Goal: Book appointment/travel/reservation

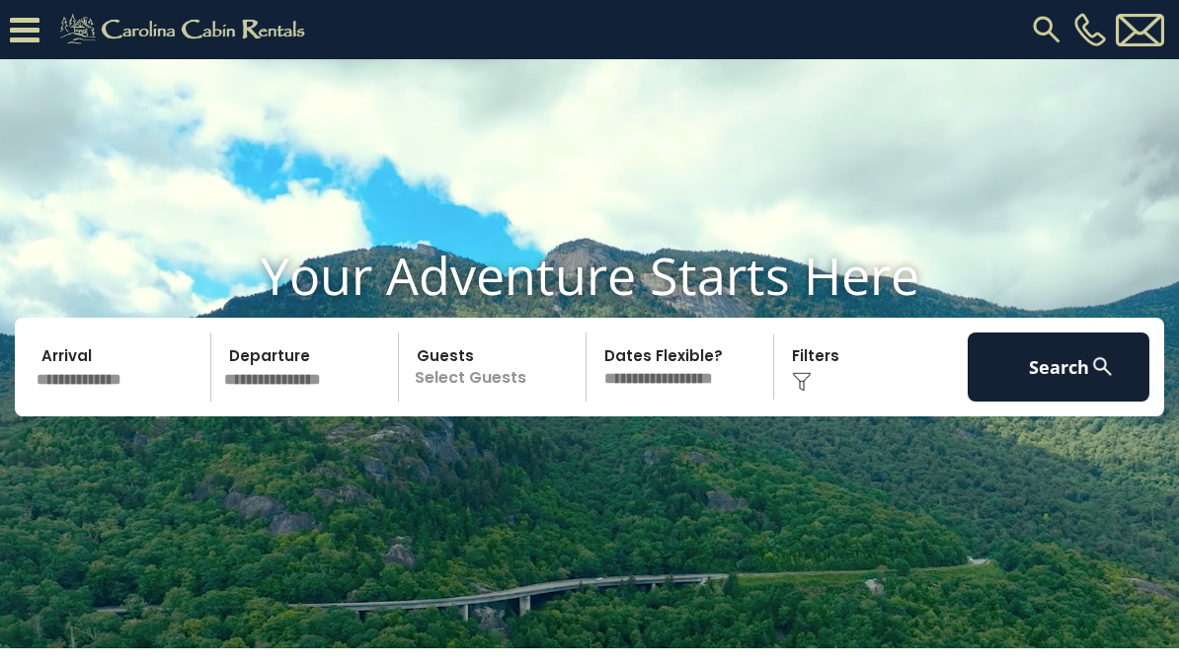
click at [113, 402] on input "text" at bounding box center [121, 367] width 182 height 69
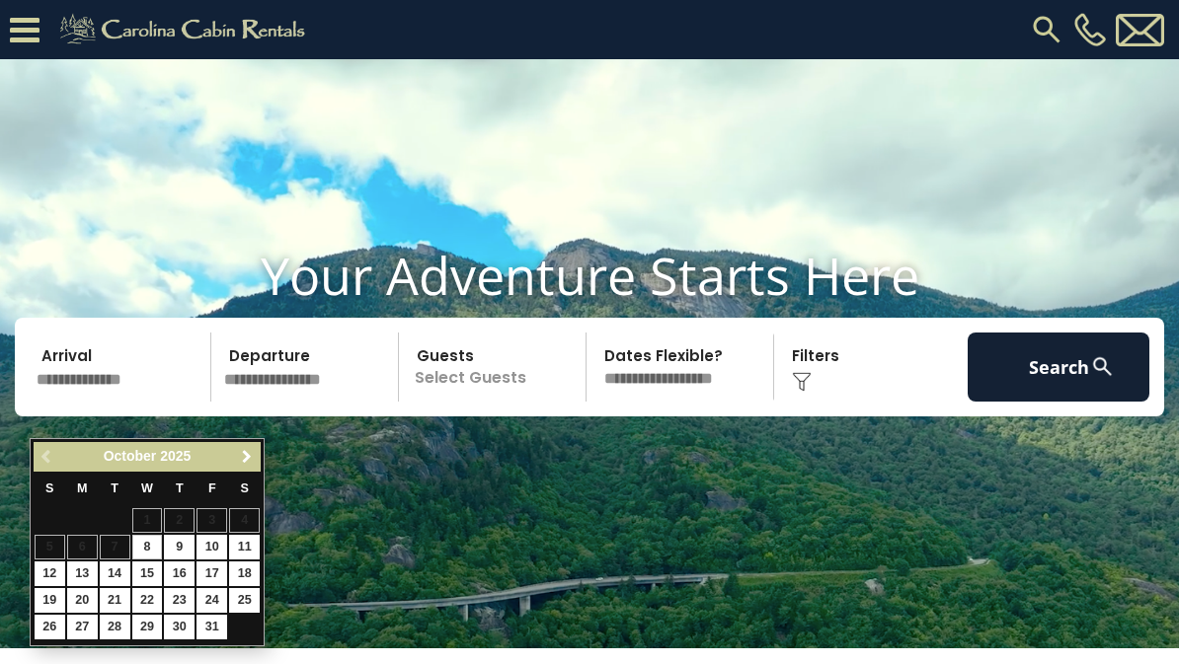
click at [246, 463] on span "Next" at bounding box center [247, 457] width 16 height 16
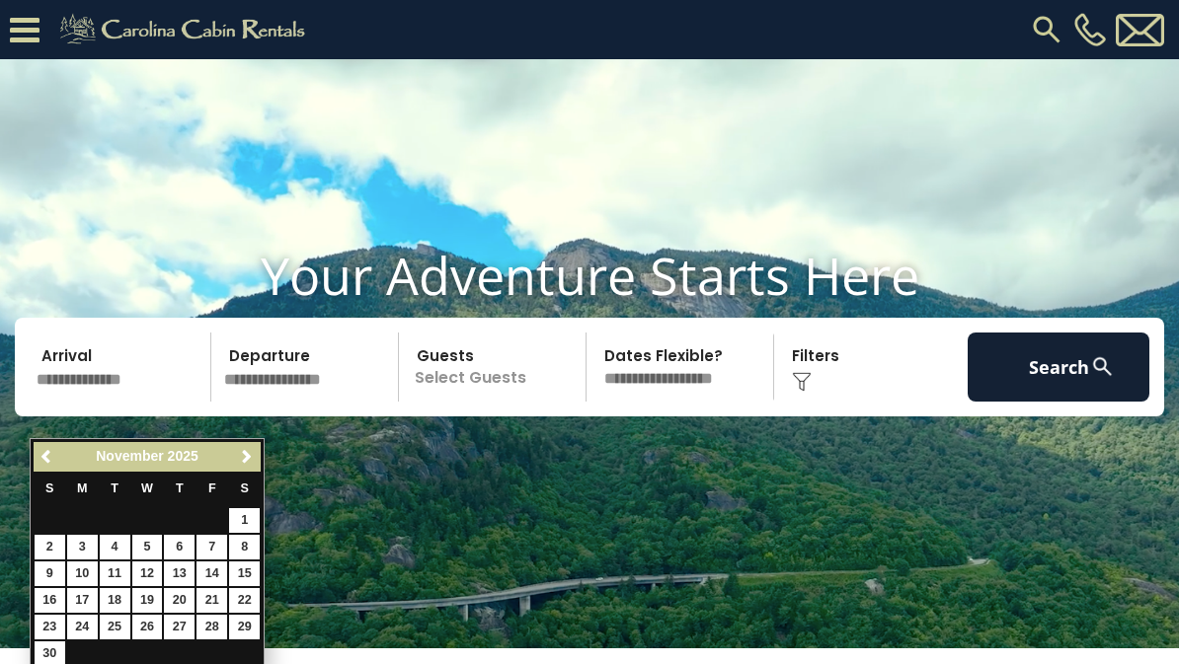
click at [58, 555] on link "2" at bounding box center [50, 547] width 31 height 25
type input "*******"
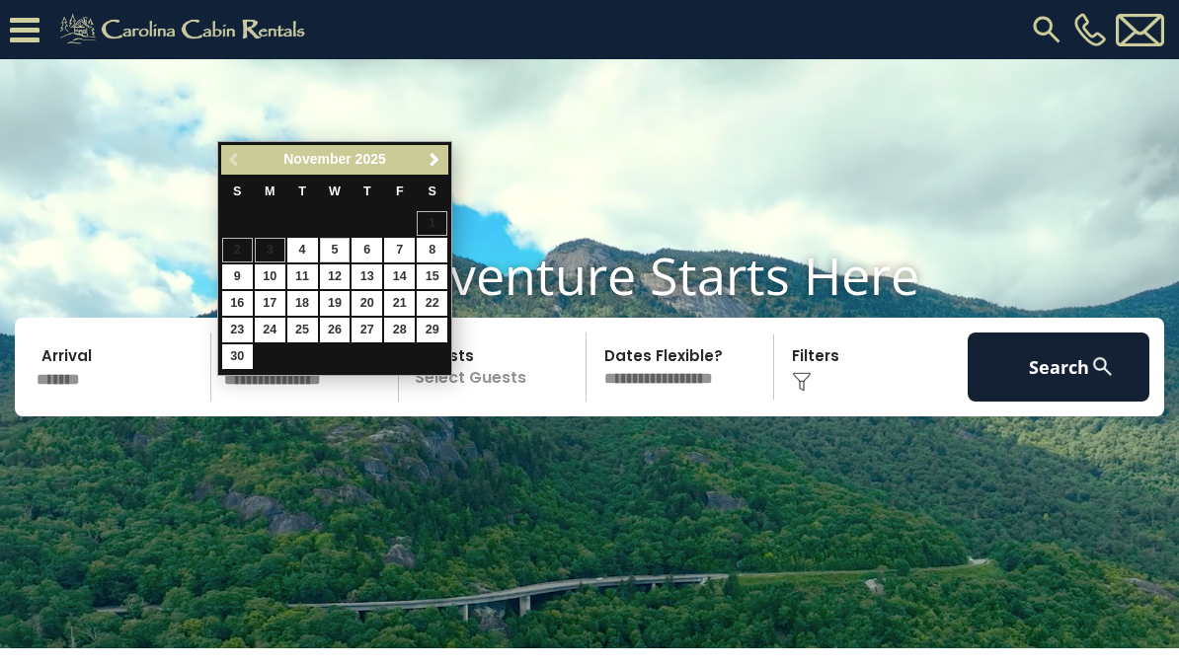
click at [327, 257] on link "5" at bounding box center [335, 250] width 31 height 25
type input "*******"
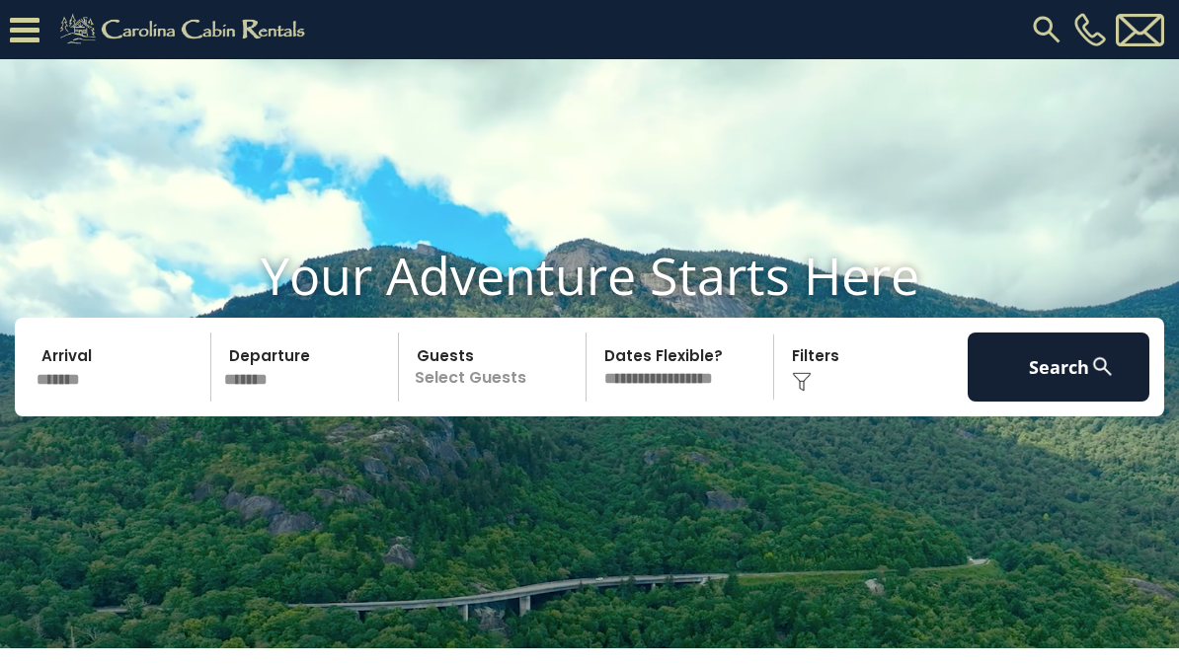
click at [506, 402] on p "Select Guests" at bounding box center [495, 367] width 181 height 69
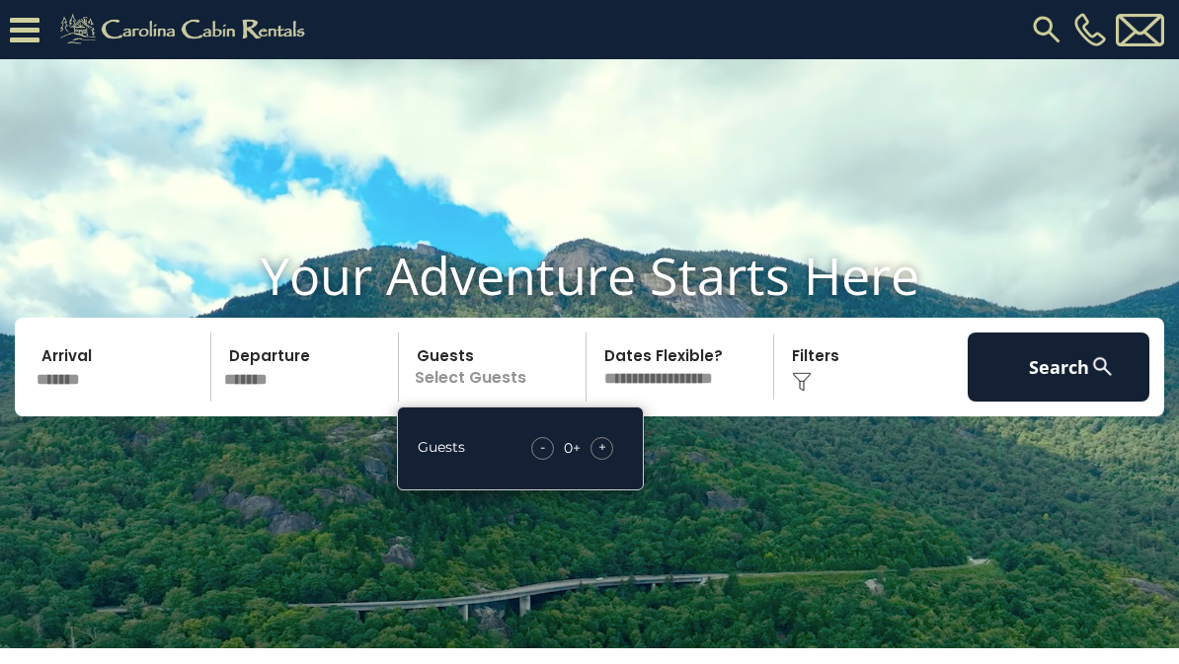
click at [610, 460] on div "+" at bounding box center [601, 448] width 23 height 23
click at [608, 460] on div "+" at bounding box center [601, 448] width 23 height 23
click at [610, 460] on div "+" at bounding box center [601, 448] width 23 height 23
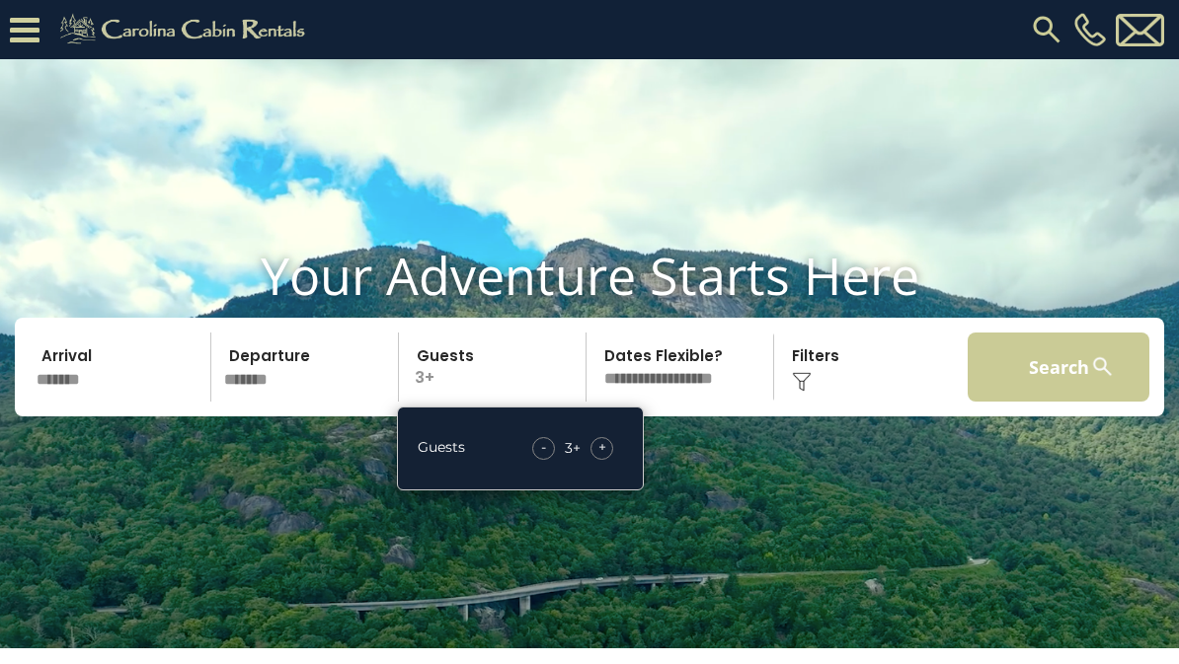
click at [1072, 402] on button "Search" at bounding box center [1058, 367] width 182 height 69
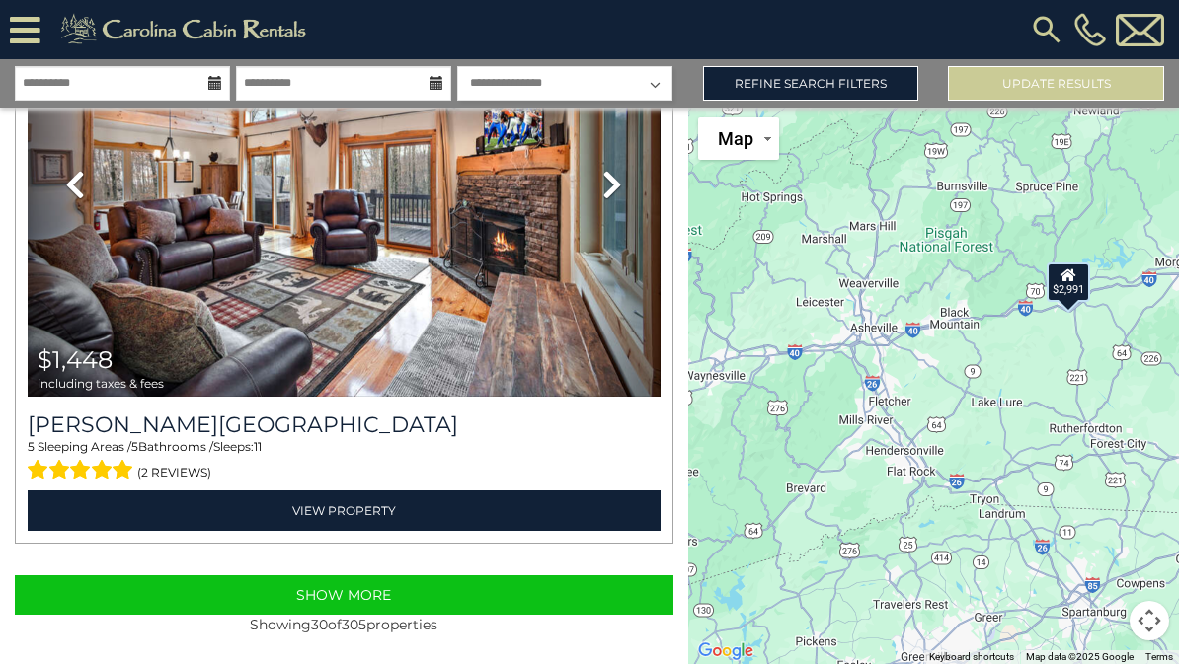
scroll to position [17504, 0]
click at [896, 91] on link "Refine Search Filters" at bounding box center [811, 83] width 216 height 35
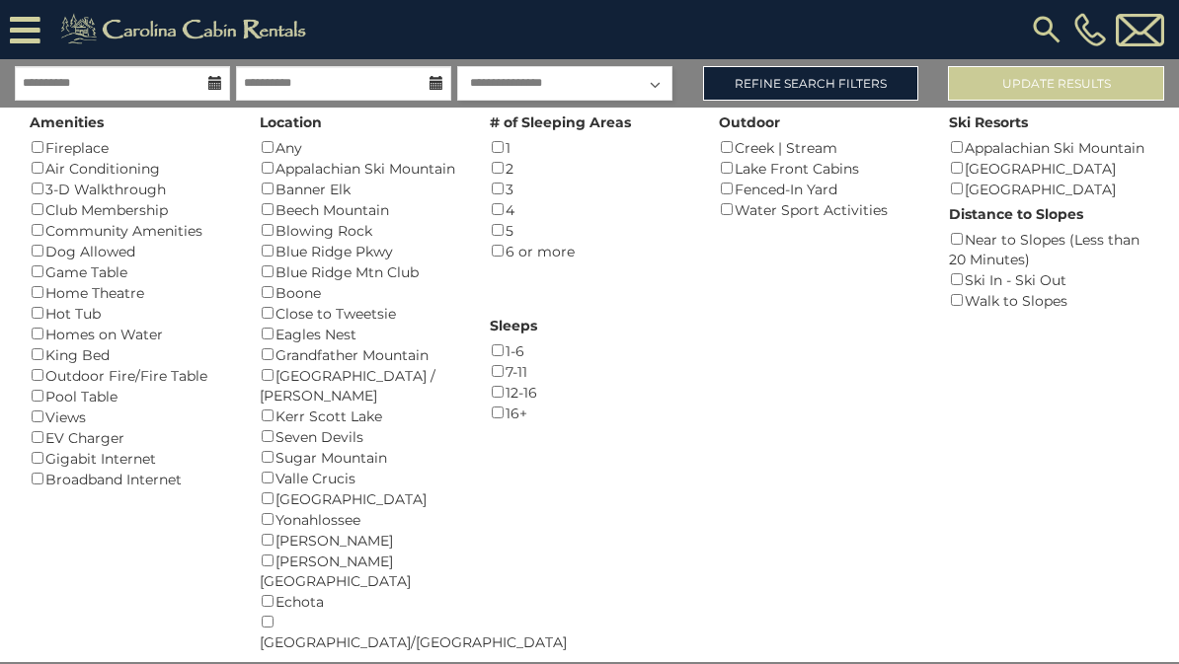
click at [733, 140] on div "Creek | Stream ()" at bounding box center [819, 147] width 200 height 21
click at [1034, 80] on button "Please Update Results" at bounding box center [1056, 83] width 216 height 35
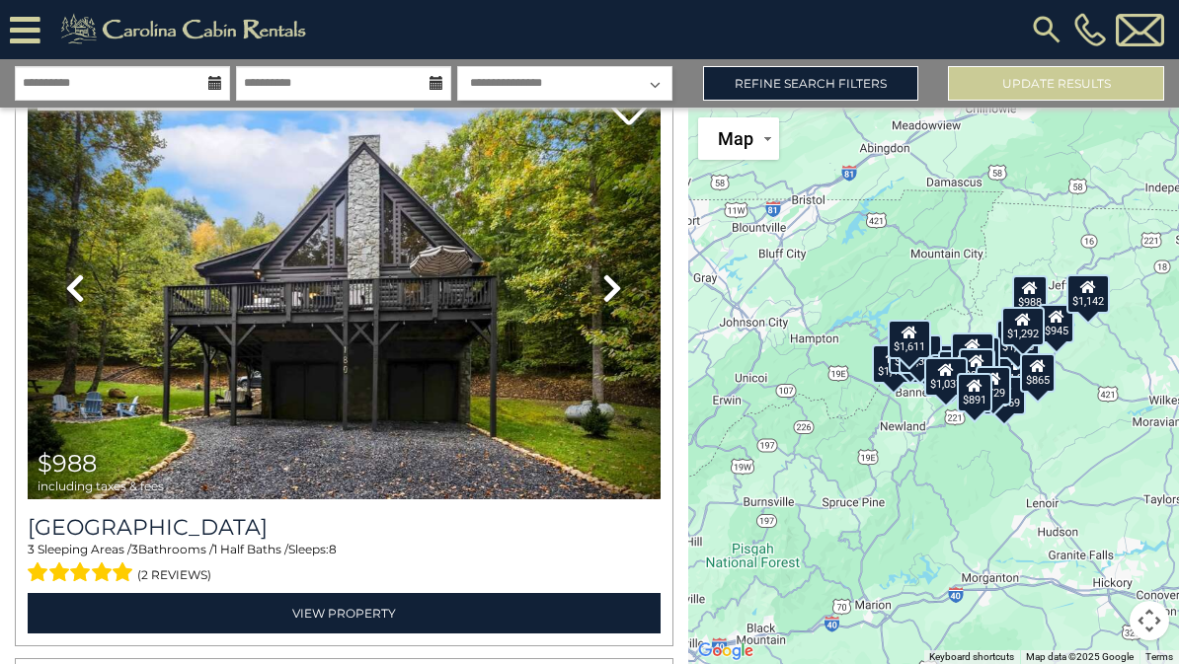
scroll to position [110, 0]
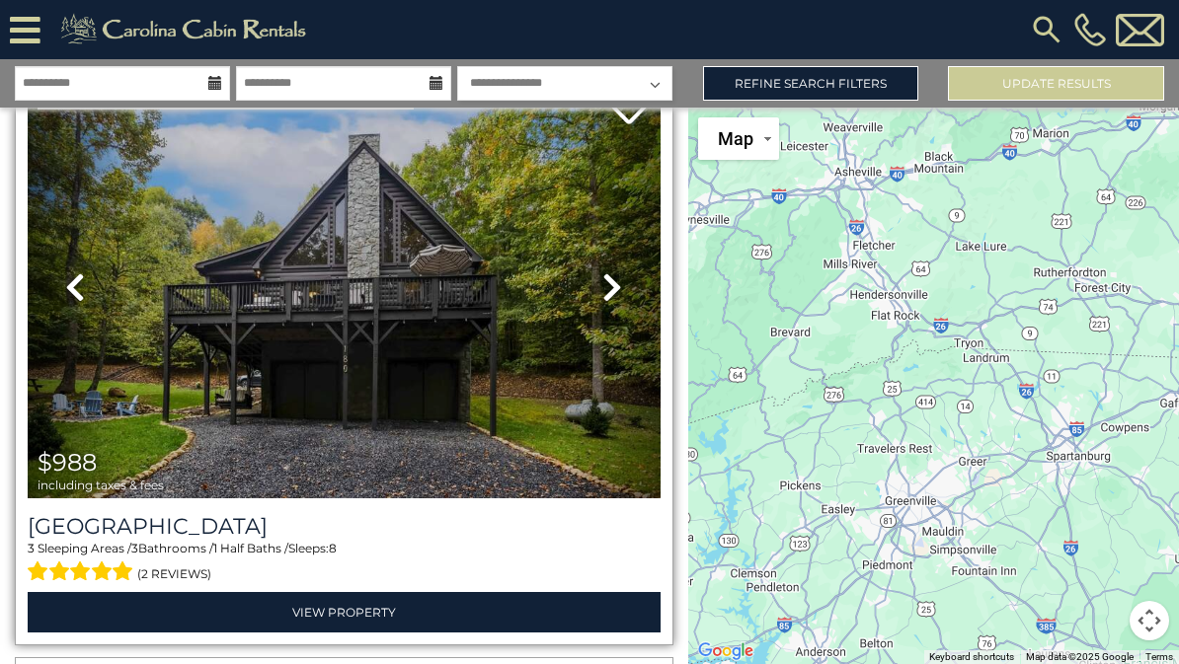
click at [619, 293] on icon at bounding box center [612, 287] width 20 height 32
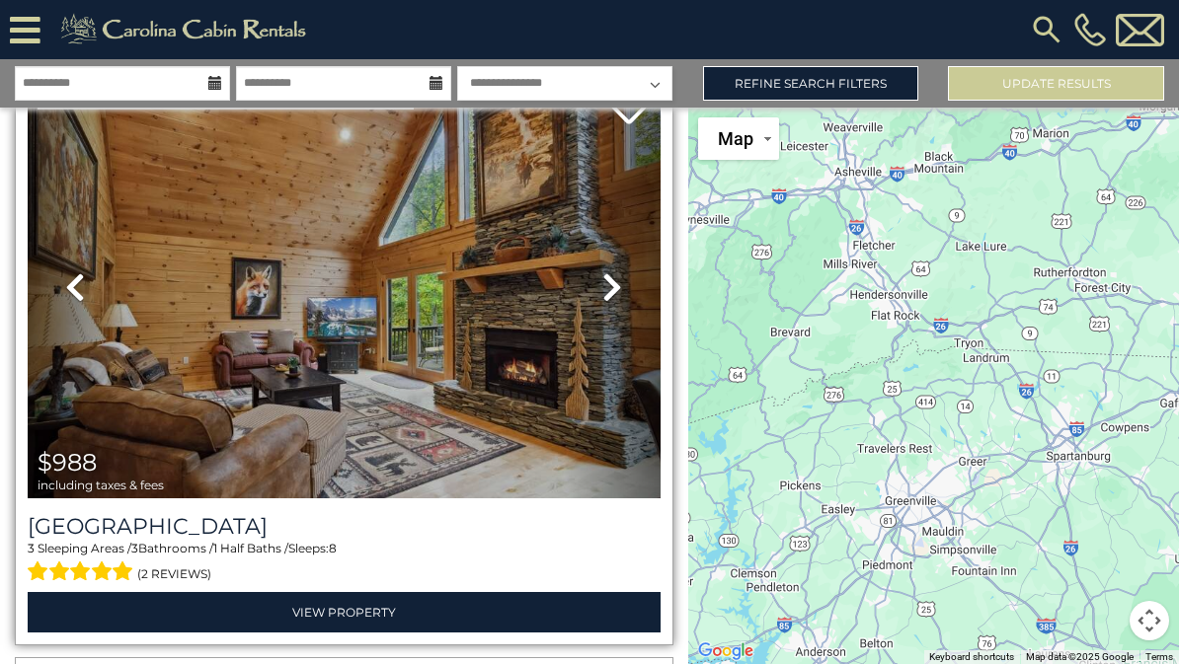
click at [625, 280] on link "Next" at bounding box center [612, 287] width 95 height 424
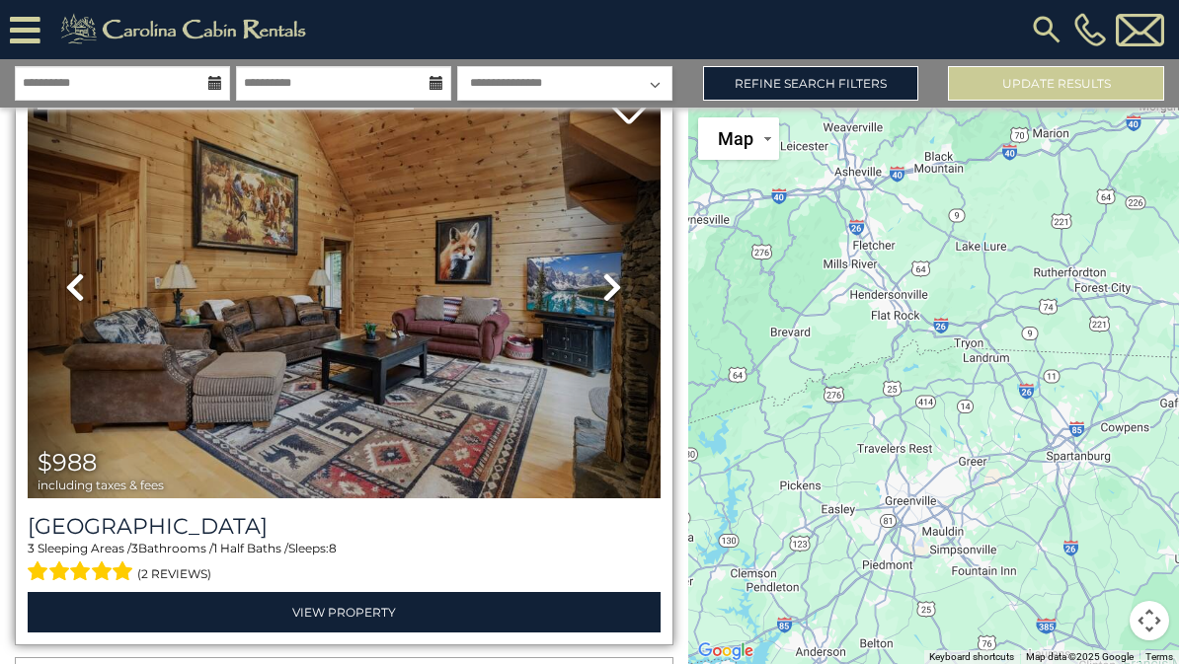
click at [632, 279] on link "Next" at bounding box center [612, 287] width 95 height 424
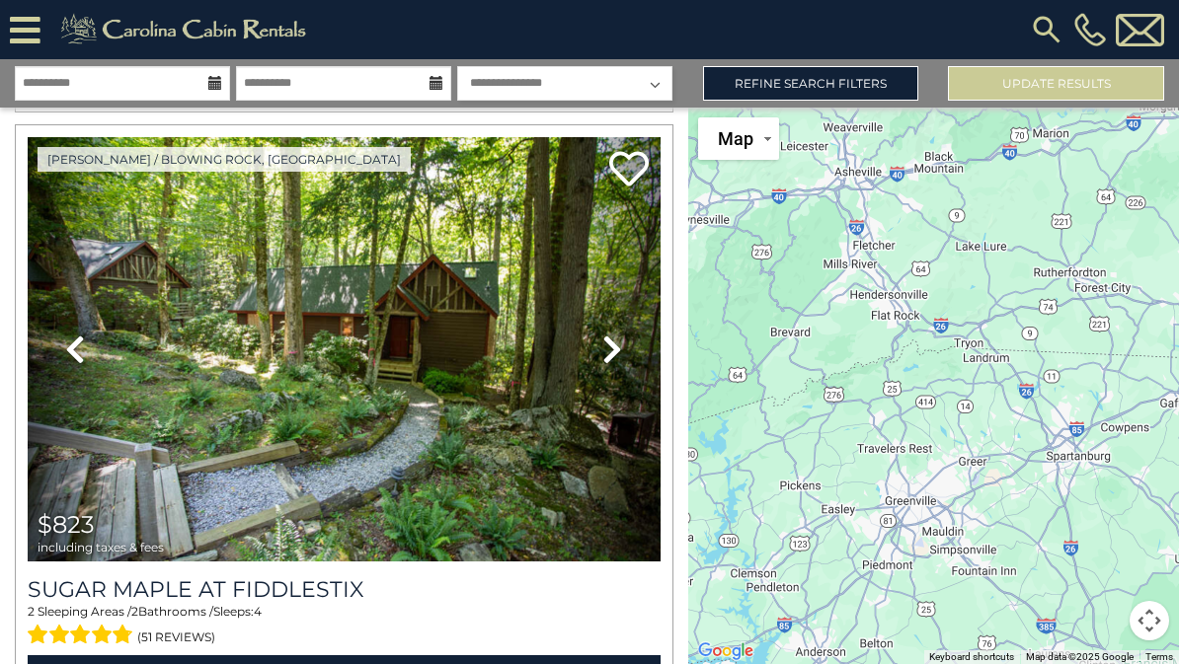
scroll to position [3695, 0]
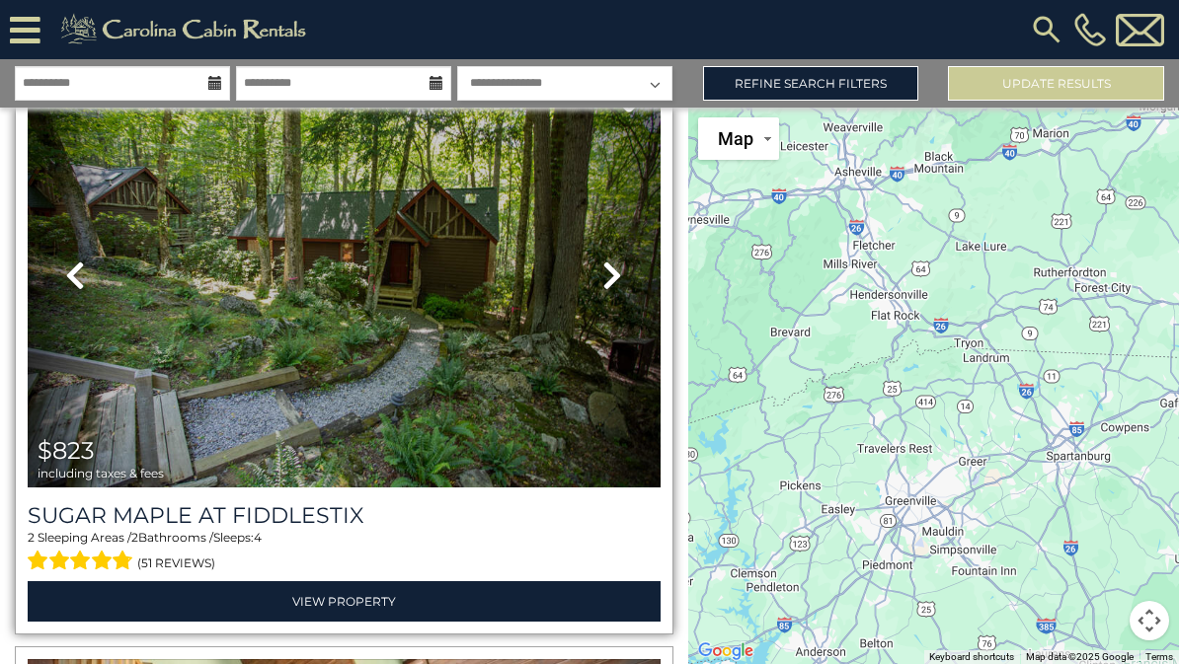
click at [600, 282] on link "Next" at bounding box center [612, 275] width 95 height 424
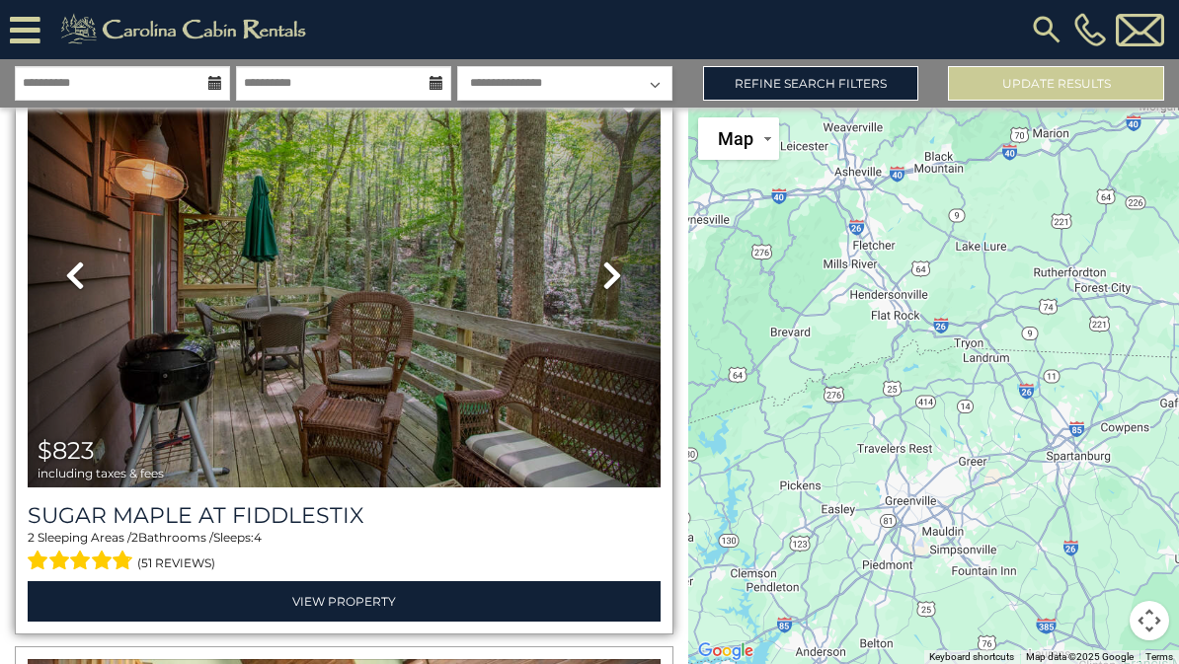
click at [619, 290] on icon at bounding box center [612, 276] width 20 height 32
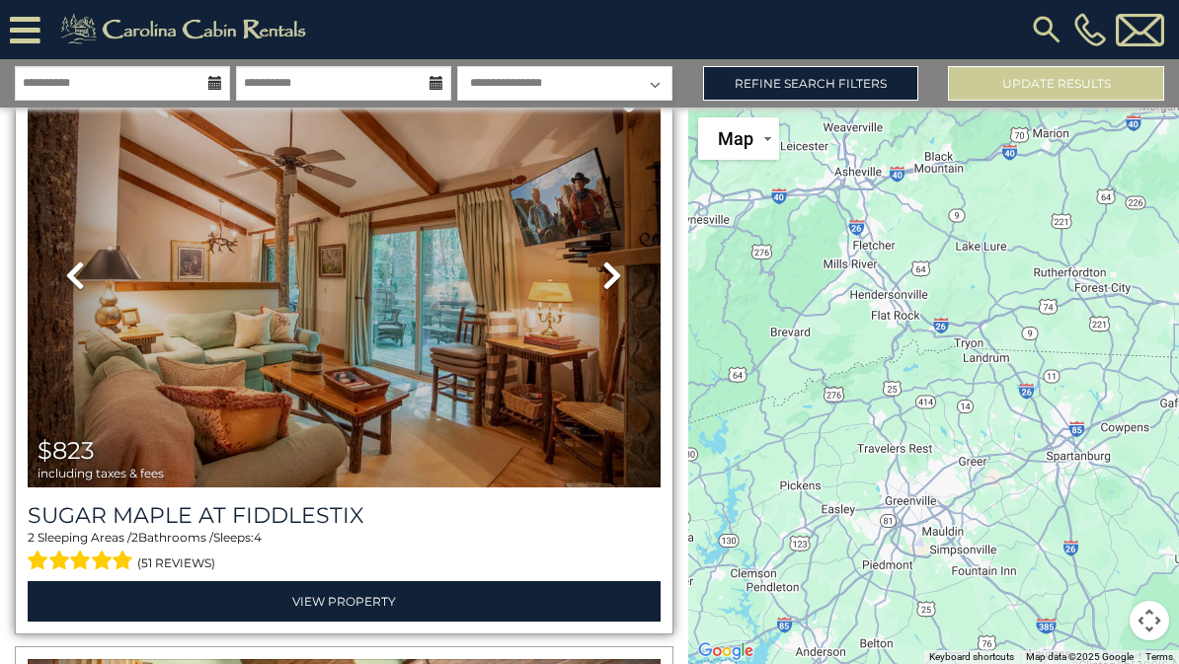
click at [611, 285] on icon at bounding box center [612, 276] width 20 height 32
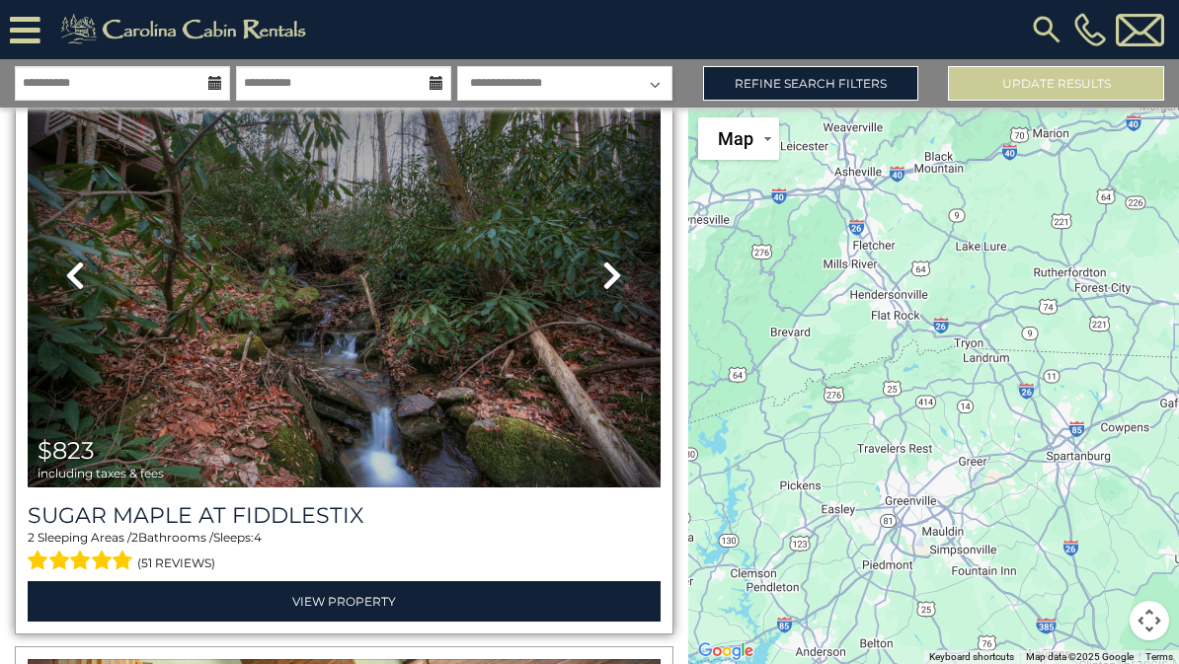
click at [609, 291] on icon at bounding box center [612, 276] width 20 height 32
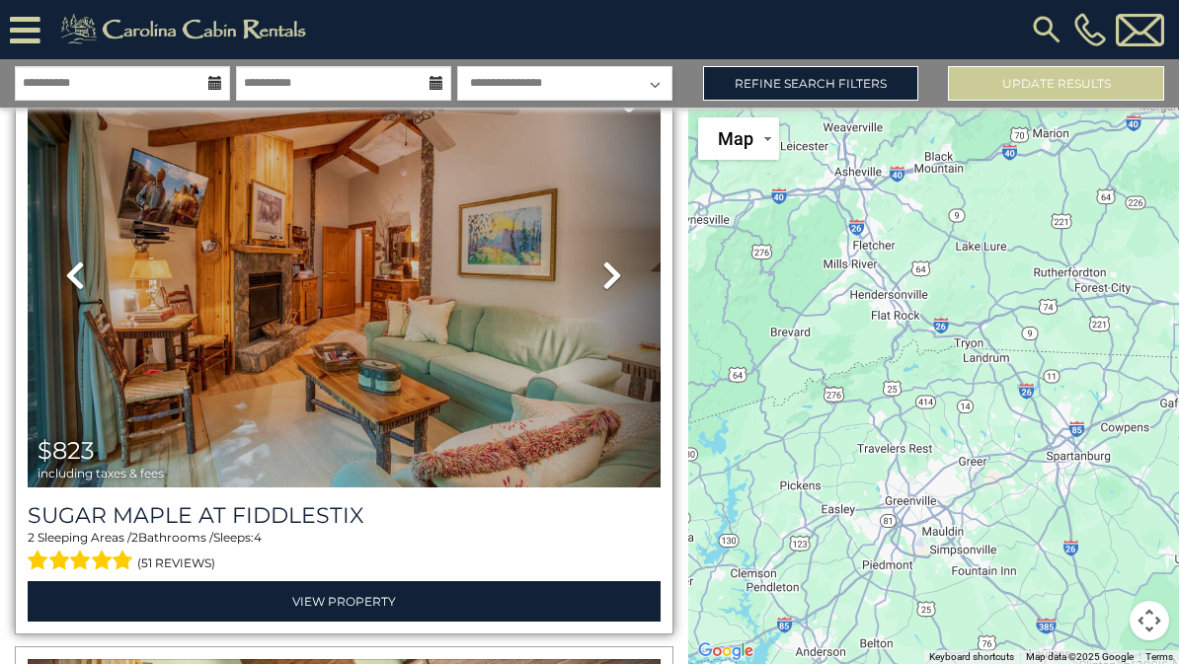
click at [612, 291] on icon at bounding box center [612, 276] width 20 height 32
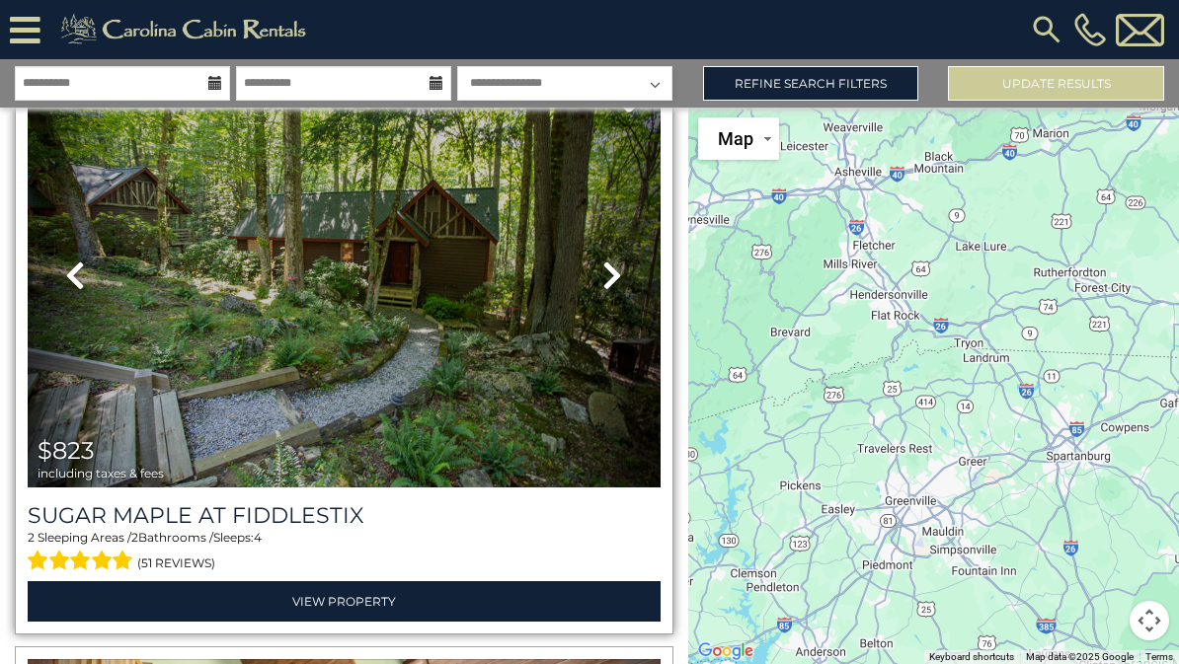
click at [607, 279] on icon at bounding box center [612, 276] width 20 height 32
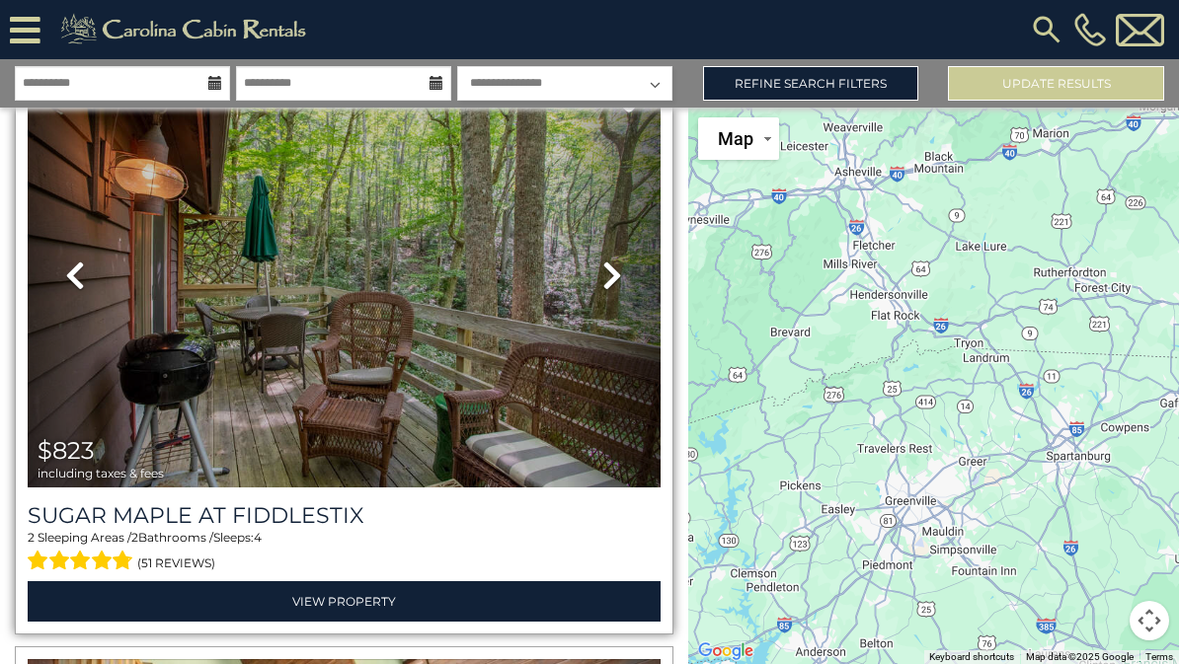
click at [609, 289] on icon at bounding box center [612, 276] width 20 height 32
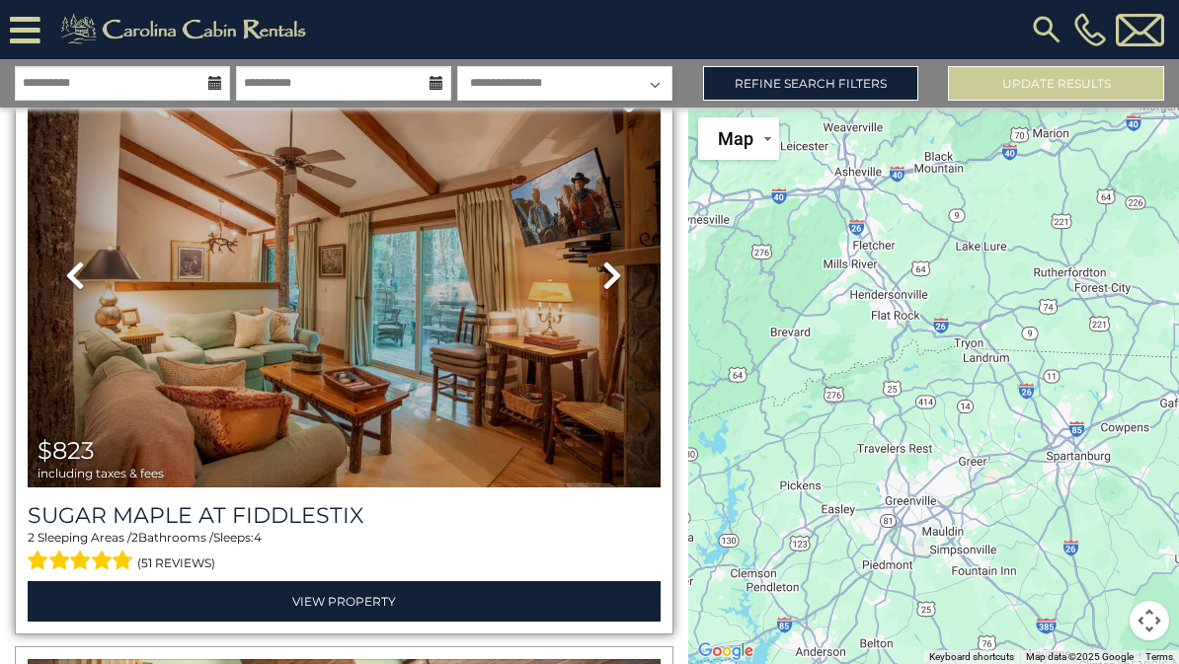
click at [613, 283] on icon at bounding box center [612, 276] width 20 height 32
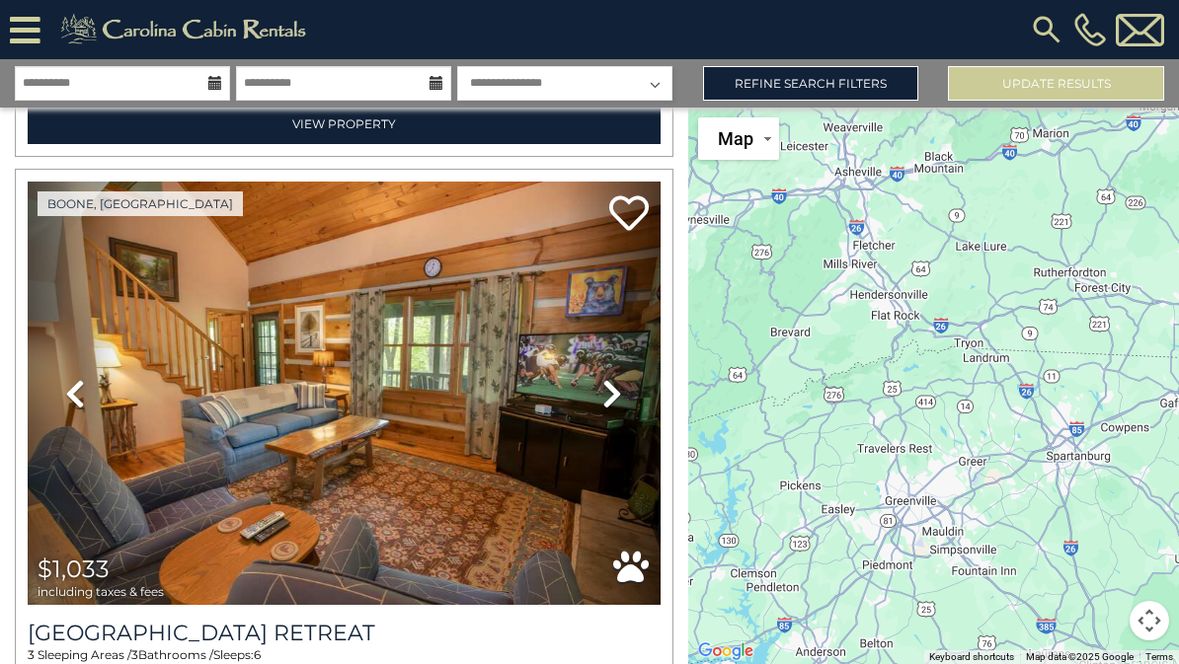
scroll to position [8939, 0]
